Goal: Task Accomplishment & Management: Manage account settings

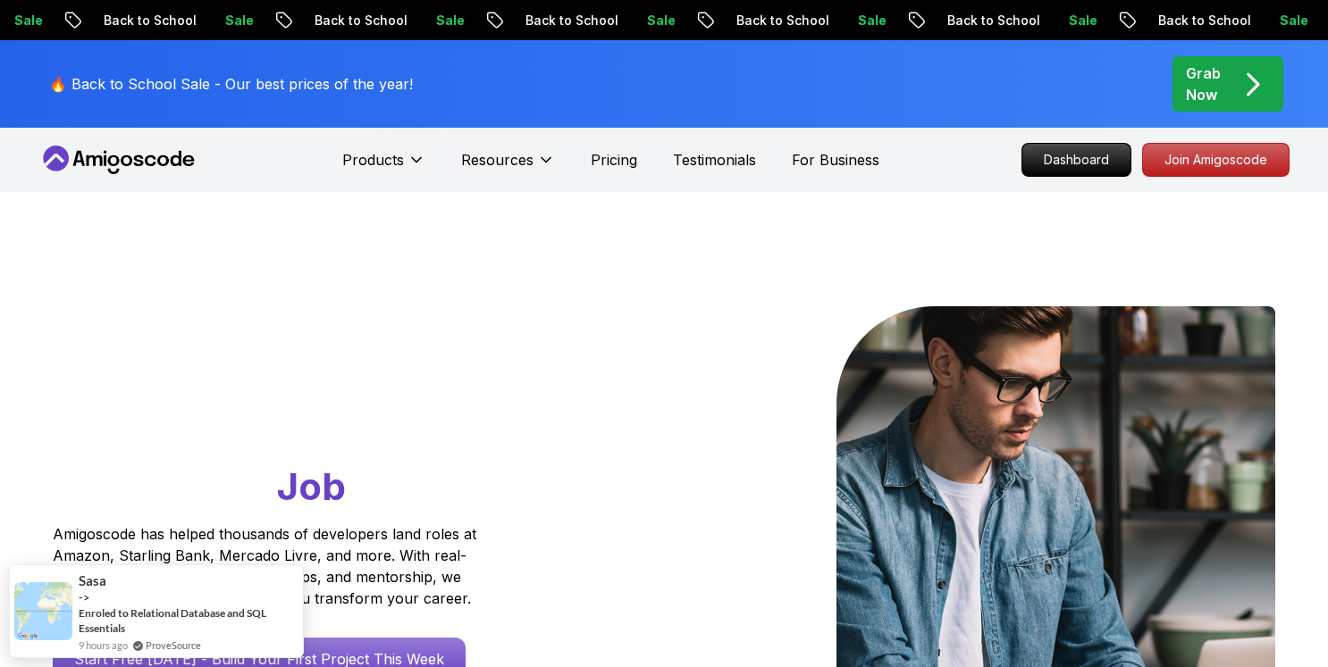
click at [143, 148] on icon at bounding box center [118, 160] width 161 height 29
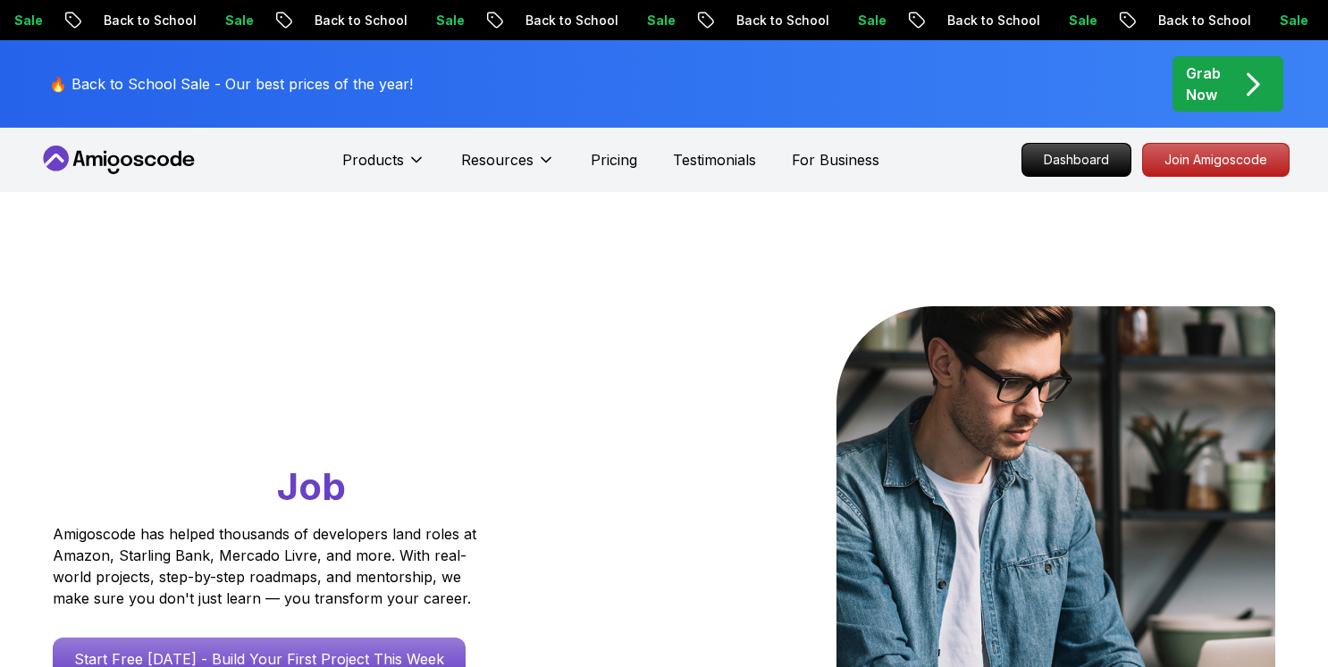
click at [1236, 76] on icon "pre-order" at bounding box center [1252, 84] width 35 height 35
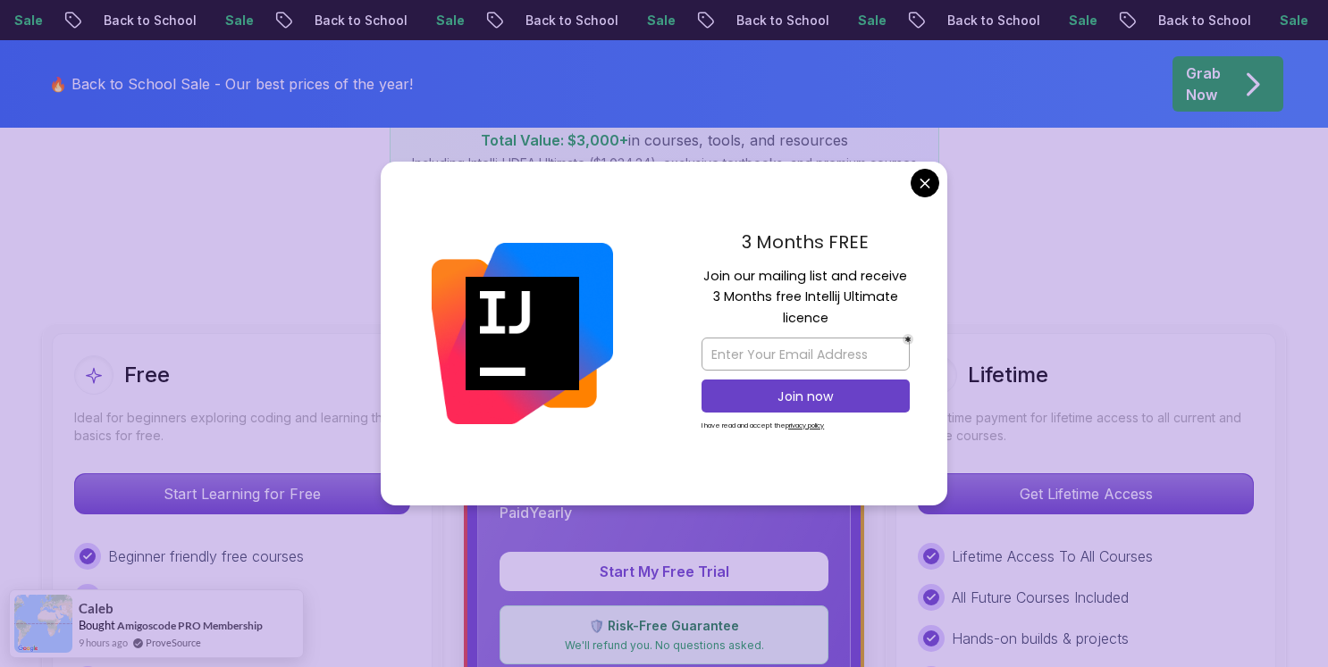
scroll to position [380, 0]
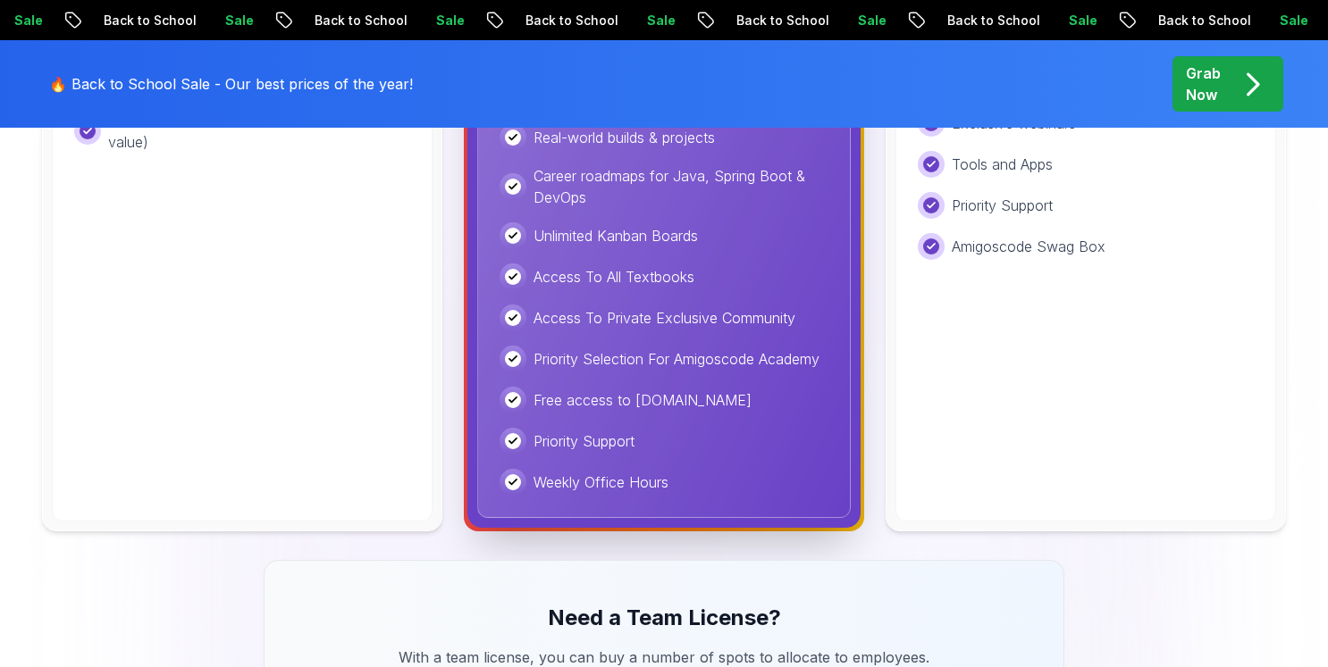
scroll to position [836, 0]
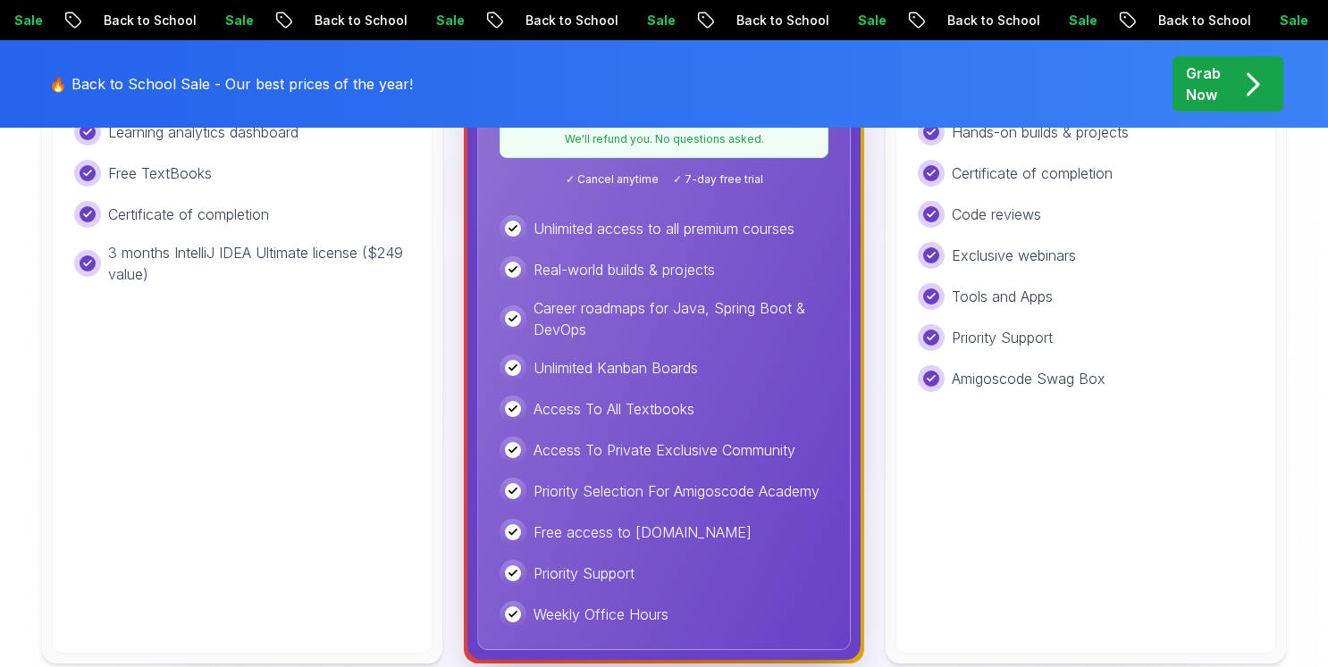
click at [1243, 88] on icon "pre-order" at bounding box center [1252, 84] width 35 height 35
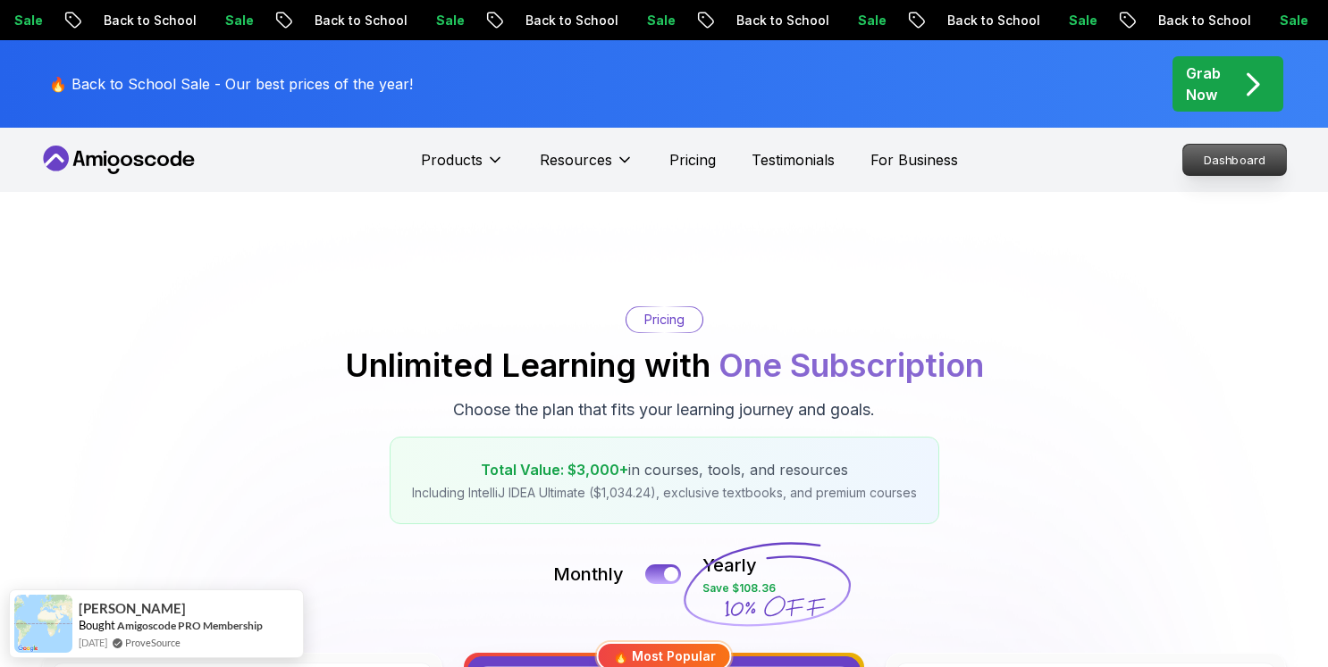
click at [1216, 157] on p "Dashboard" at bounding box center [1234, 160] width 103 height 30
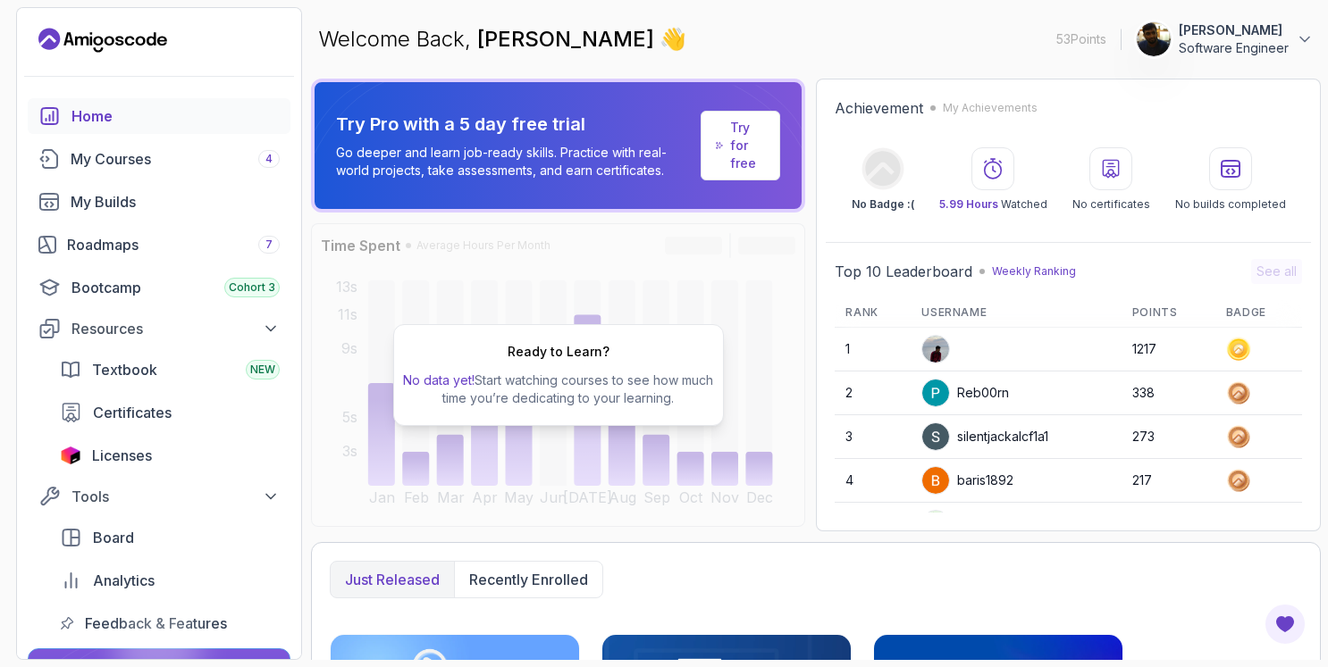
click at [1314, 38] on div "Welcome Back, [PERSON_NAME] 👋 53 Points 1 [PERSON_NAME] Software Engineer" at bounding box center [816, 39] width 1010 height 64
click at [1302, 42] on icon at bounding box center [1305, 39] width 18 height 18
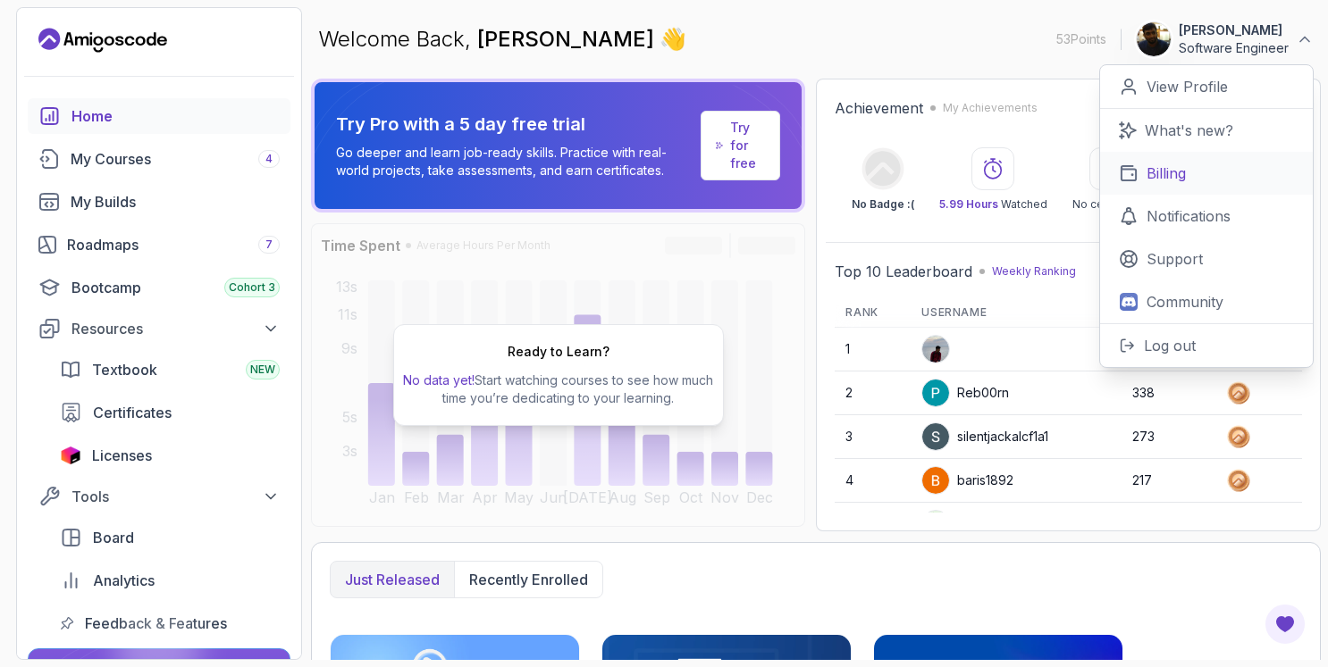
click at [1178, 175] on p "Billing" at bounding box center [1165, 173] width 39 height 21
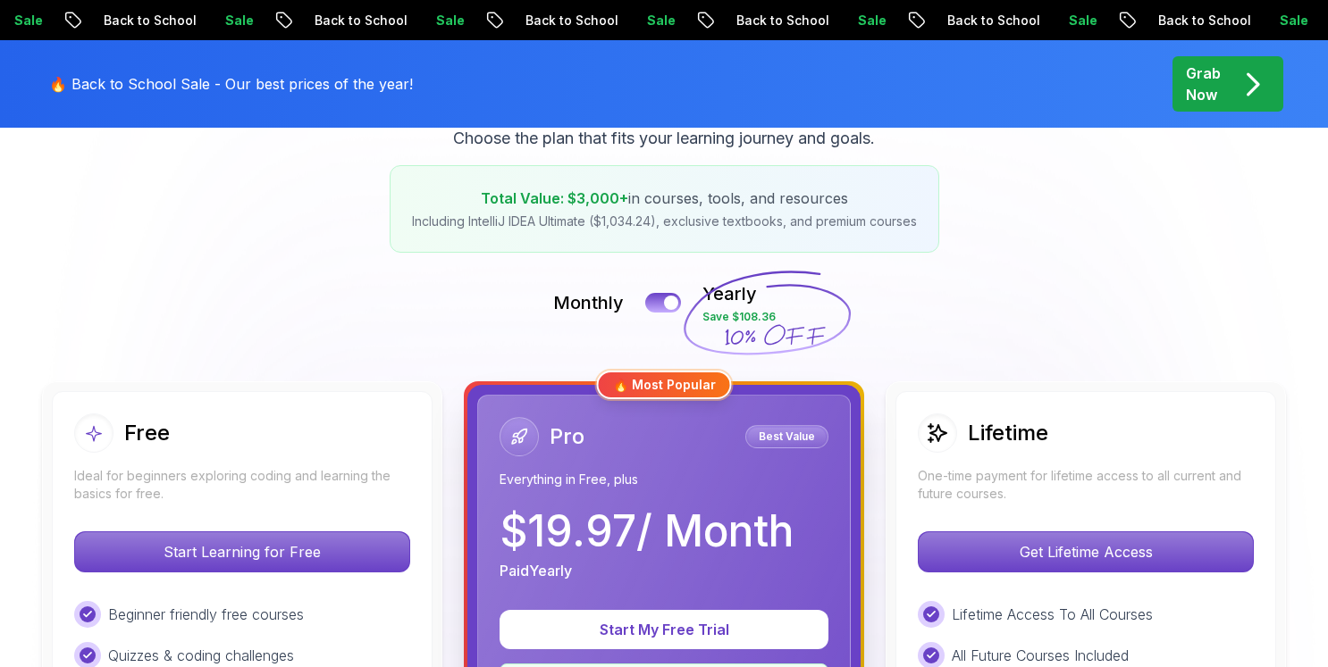
scroll to position [303, 0]
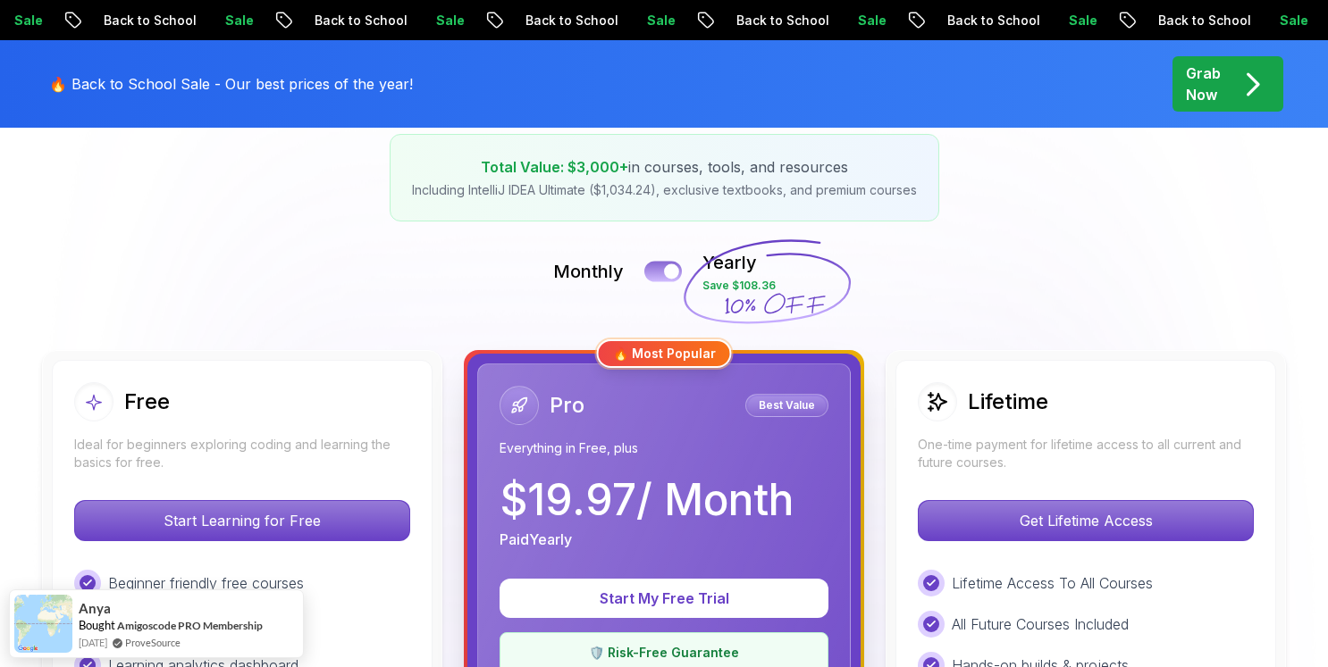
click at [661, 273] on button at bounding box center [663, 271] width 38 height 21
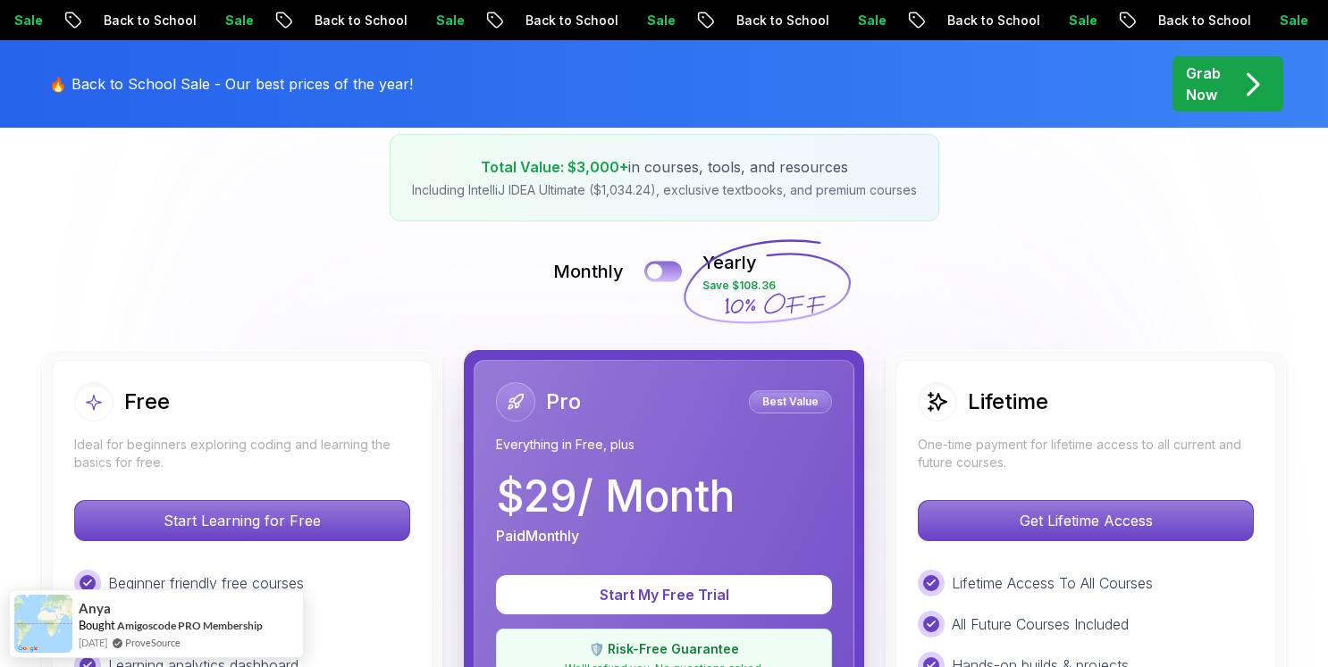
click at [678, 266] on button at bounding box center [663, 271] width 38 height 21
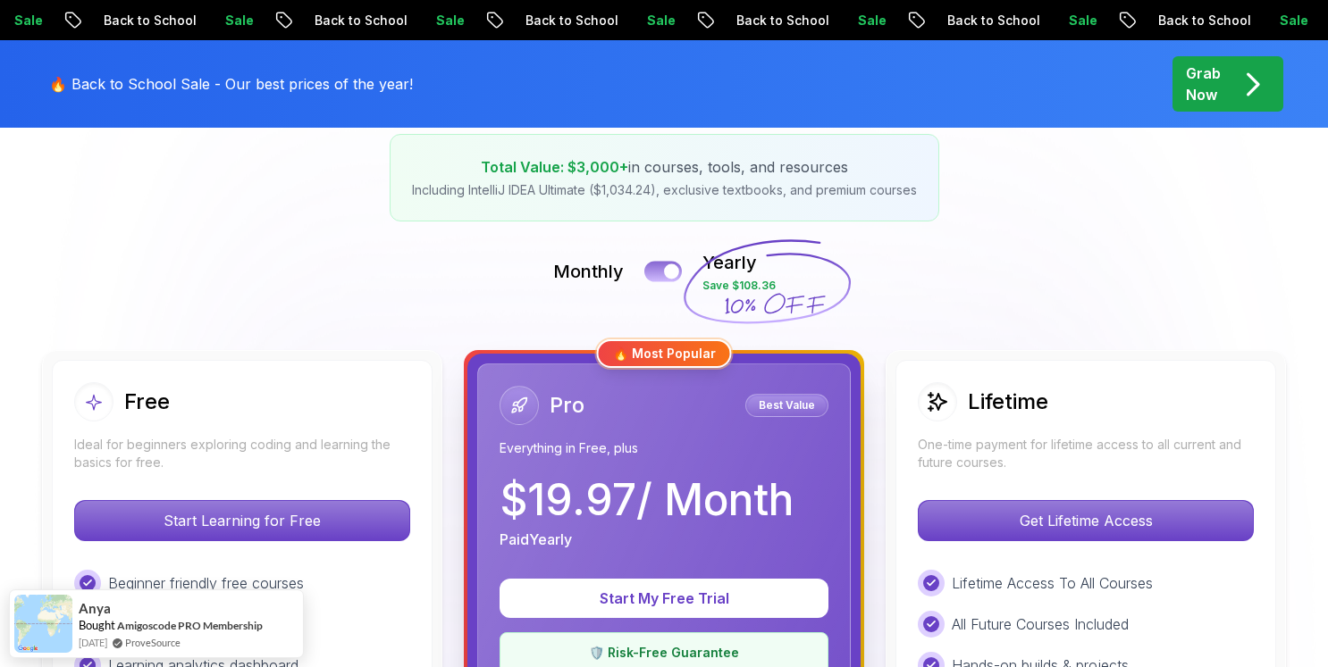
click at [658, 268] on button at bounding box center [663, 271] width 38 height 21
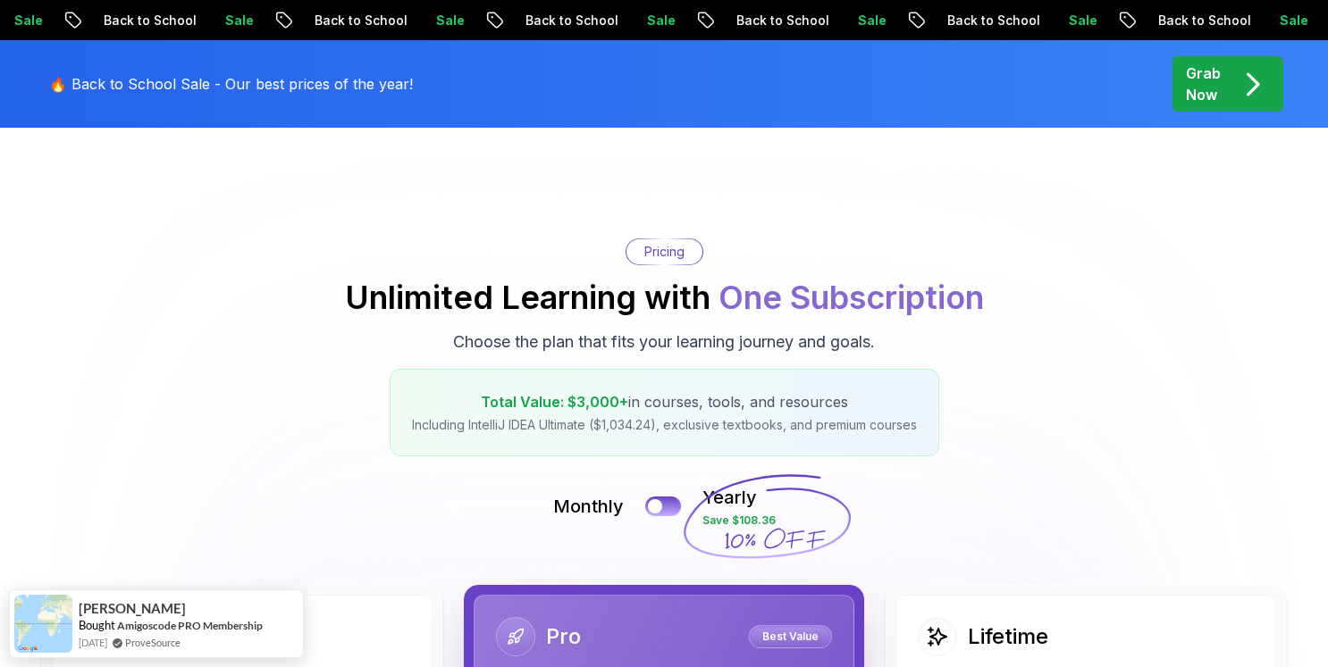
scroll to position [0, 0]
